Goal: Navigation & Orientation: Find specific page/section

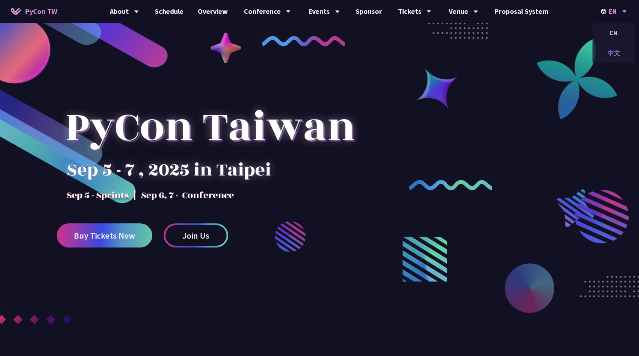
click at [606, 49] on div "中文" at bounding box center [613, 53] width 43 height 17
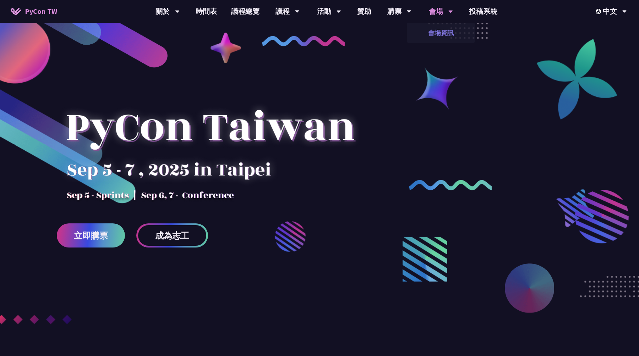
click at [436, 35] on link "會場資訊" at bounding box center [441, 32] width 68 height 17
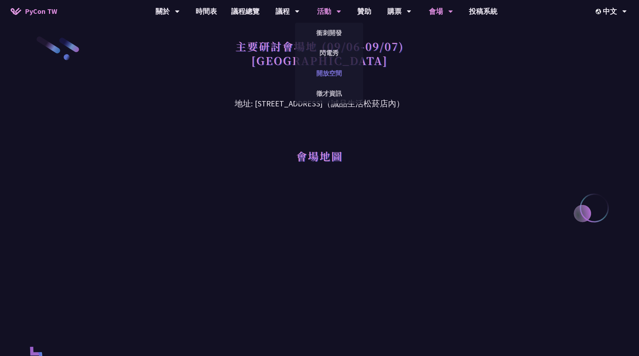
click at [324, 75] on link "開放空間" at bounding box center [329, 73] width 68 height 17
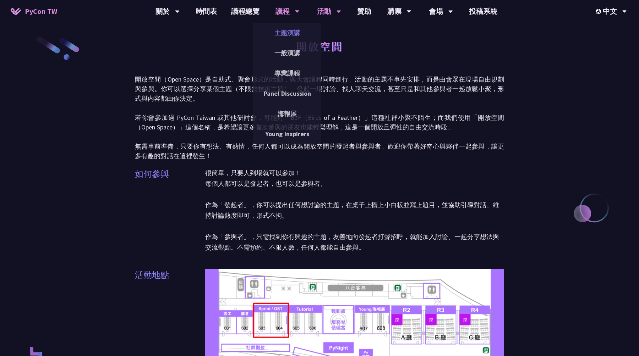
click at [284, 29] on link "主題演講" at bounding box center [287, 32] width 68 height 17
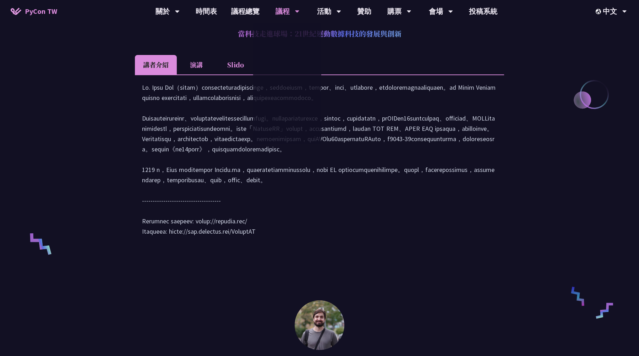
scroll to position [426, 0]
